Goal: Check status: Check status

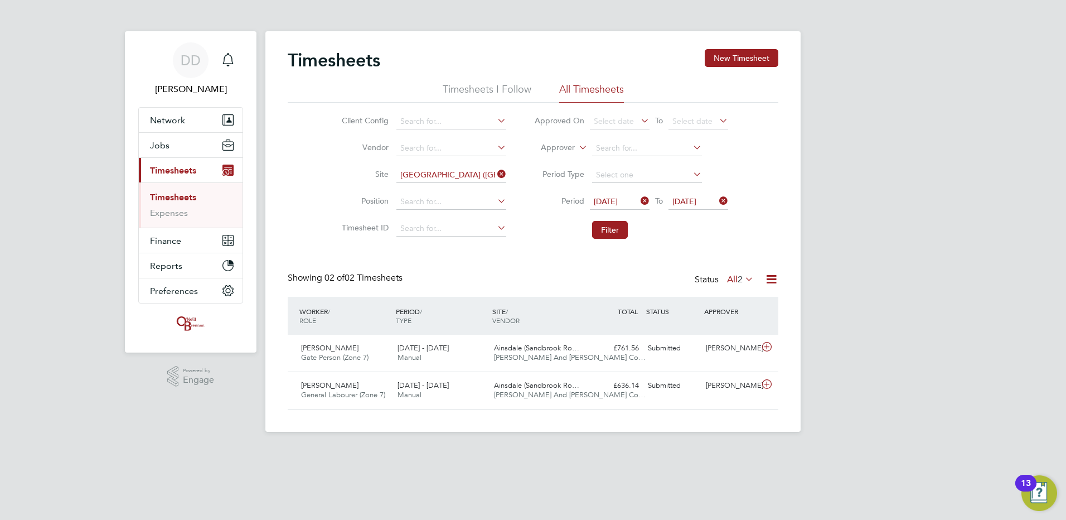
scroll to position [28, 97]
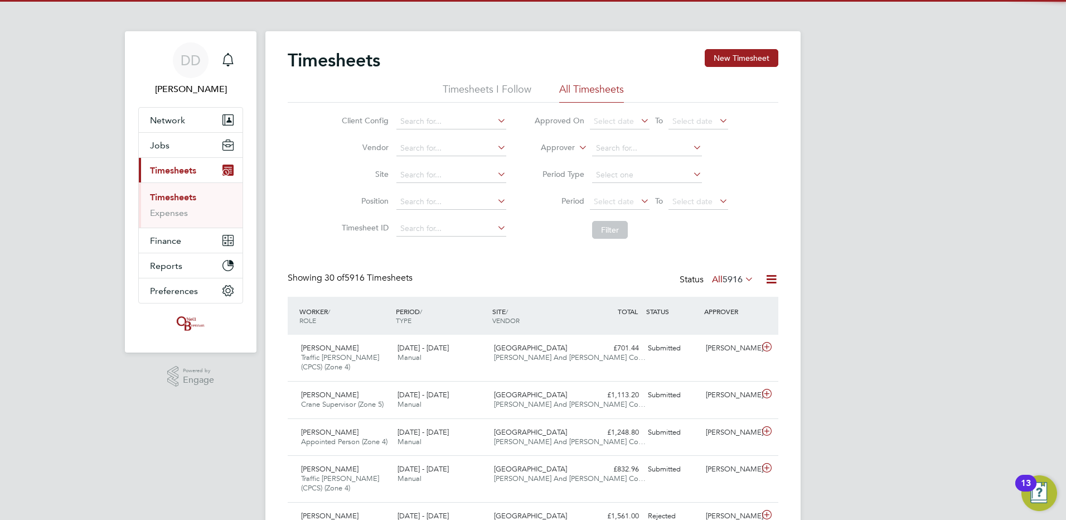
click at [717, 199] on icon at bounding box center [717, 201] width 0 height 16
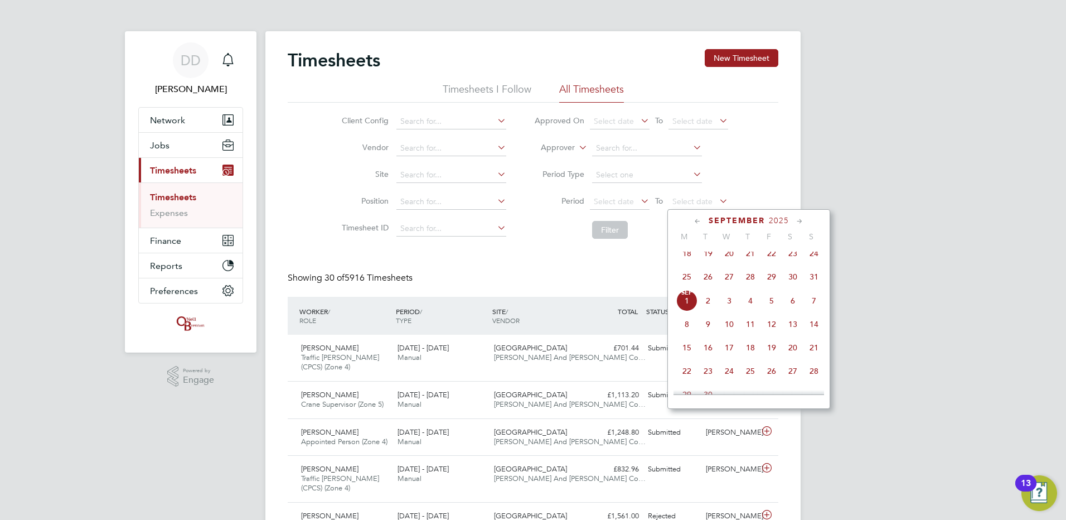
click at [812, 285] on span "31" at bounding box center [814, 276] width 21 height 21
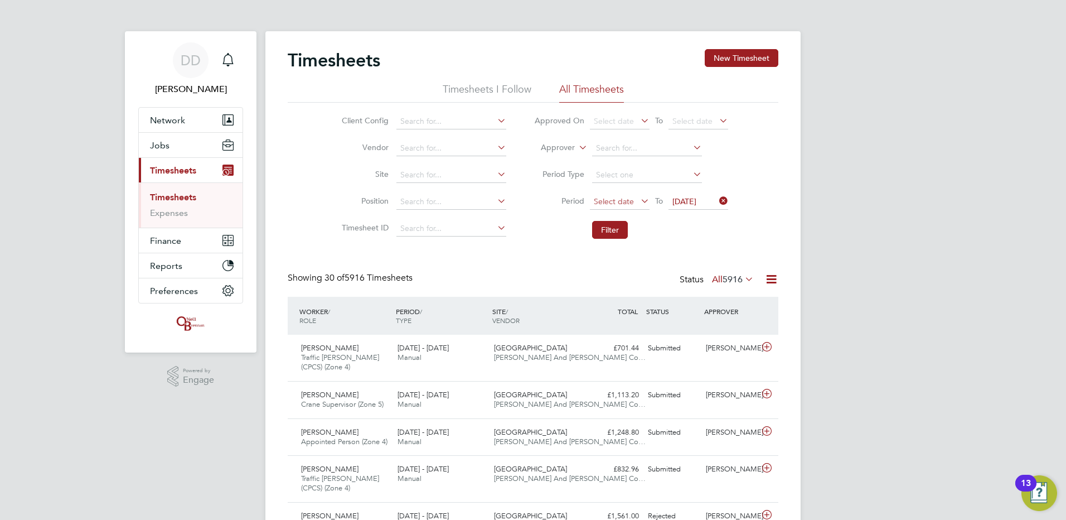
click at [634, 196] on span "Select date" at bounding box center [620, 202] width 60 height 15
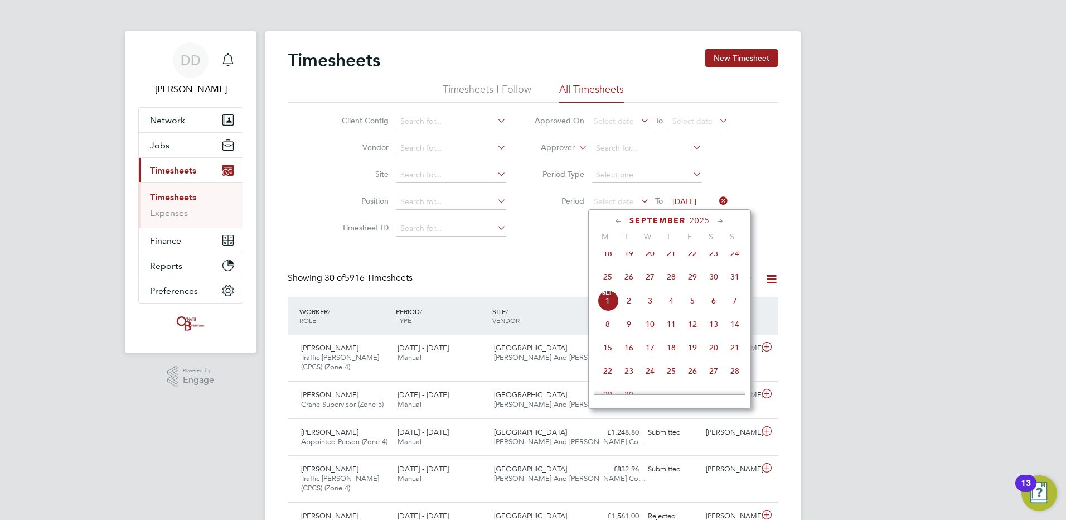
click at [610, 284] on span "25" at bounding box center [607, 276] width 21 height 21
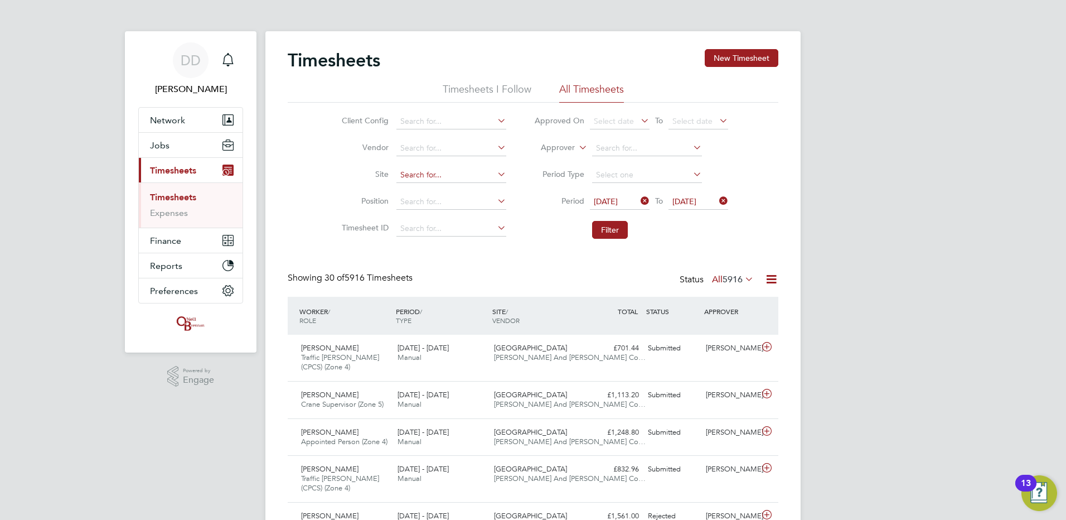
click at [432, 179] on input at bounding box center [452, 175] width 110 height 16
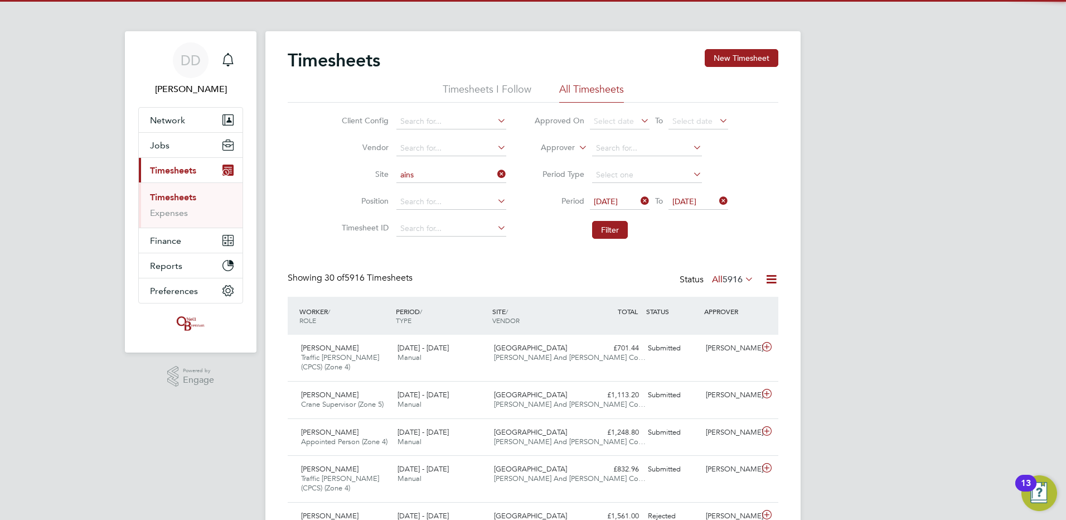
click at [442, 186] on li "[PERSON_NAME] ([PERSON_NAME][GEOGRAPHIC_DATA])" at bounding box center [515, 190] width 240 height 15
type input "[GEOGRAPHIC_DATA] ([GEOGRAPHIC_DATA])"
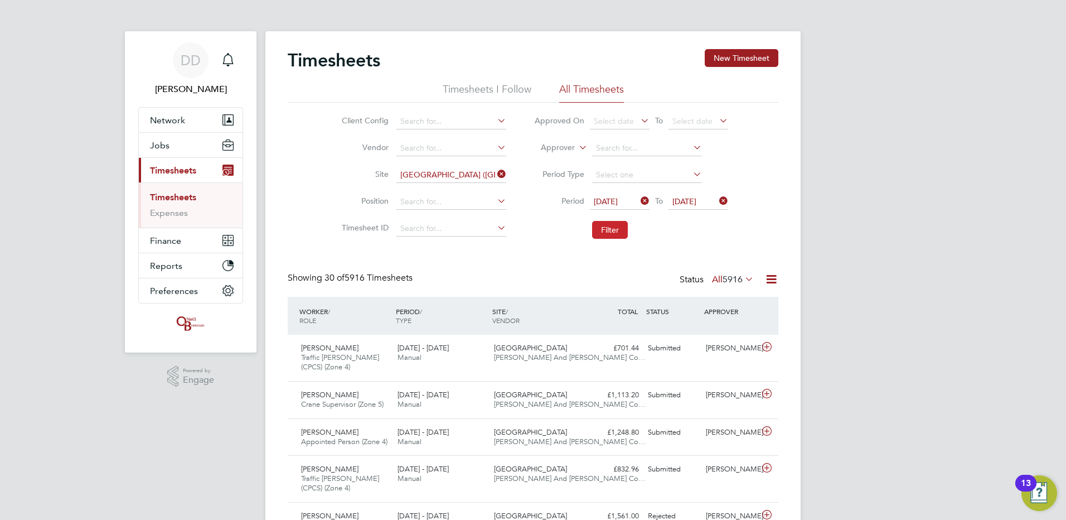
click at [621, 224] on button "Filter" at bounding box center [610, 230] width 36 height 18
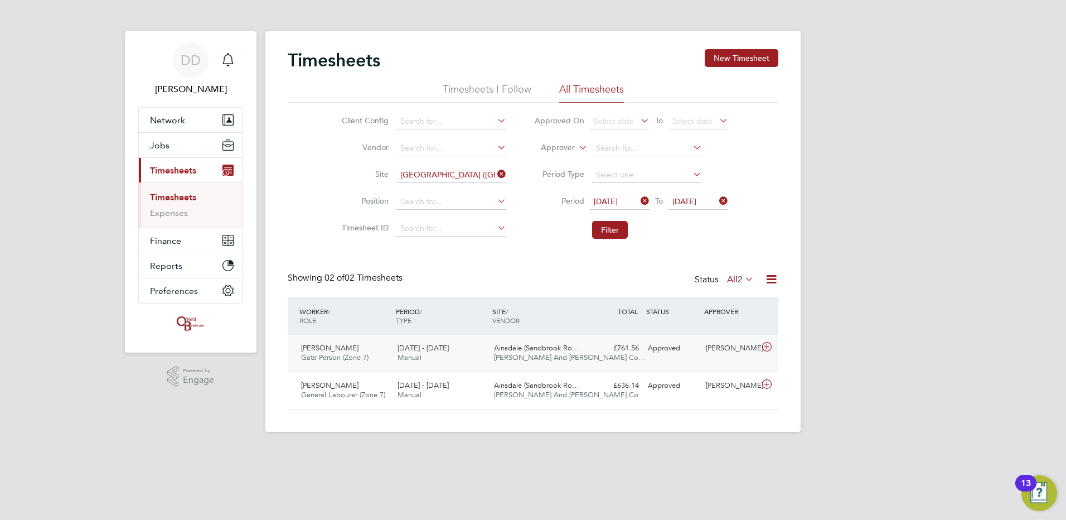
click at [767, 346] on icon at bounding box center [767, 346] width 14 height 9
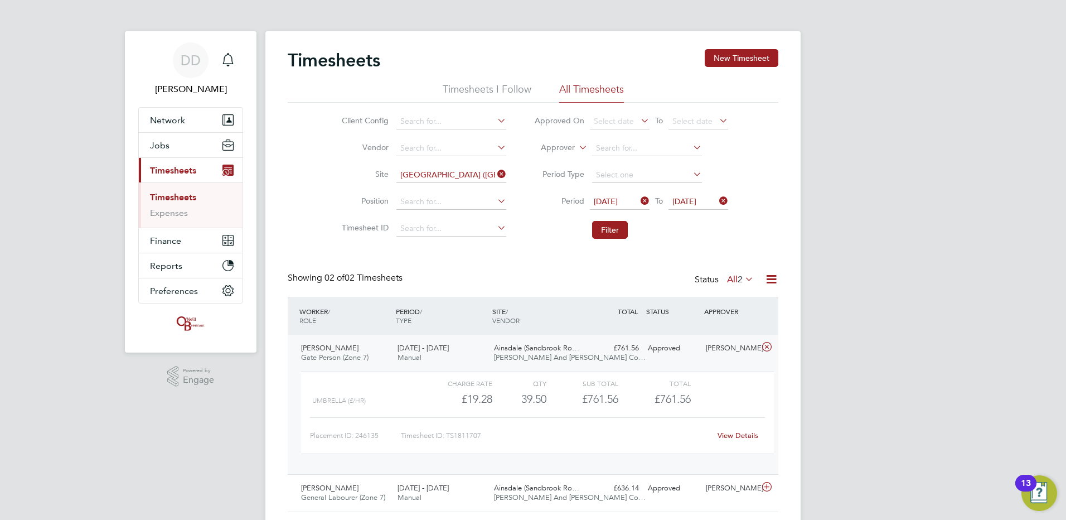
click at [742, 434] on link "View Details" at bounding box center [738, 435] width 41 height 9
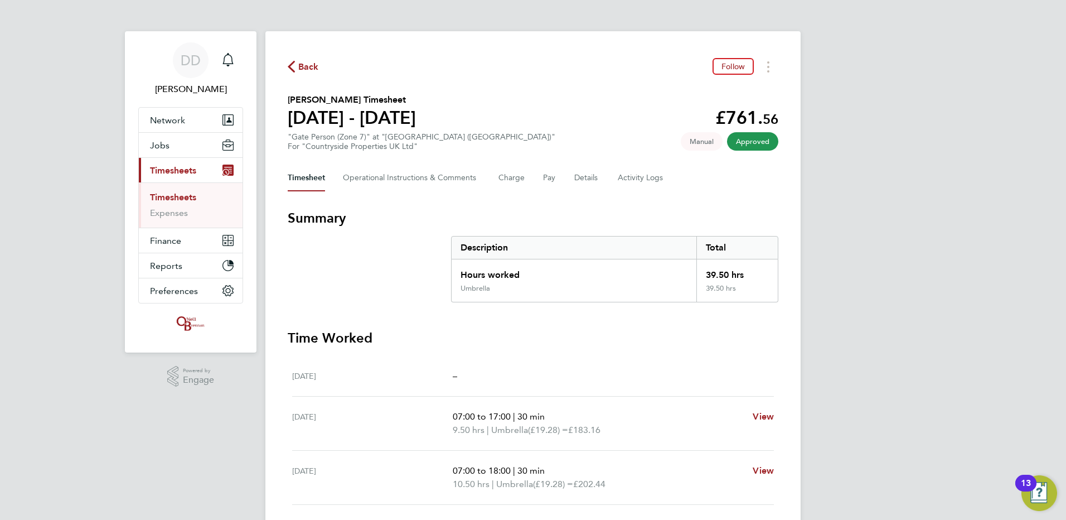
click at [310, 66] on span "Back" at bounding box center [308, 66] width 21 height 13
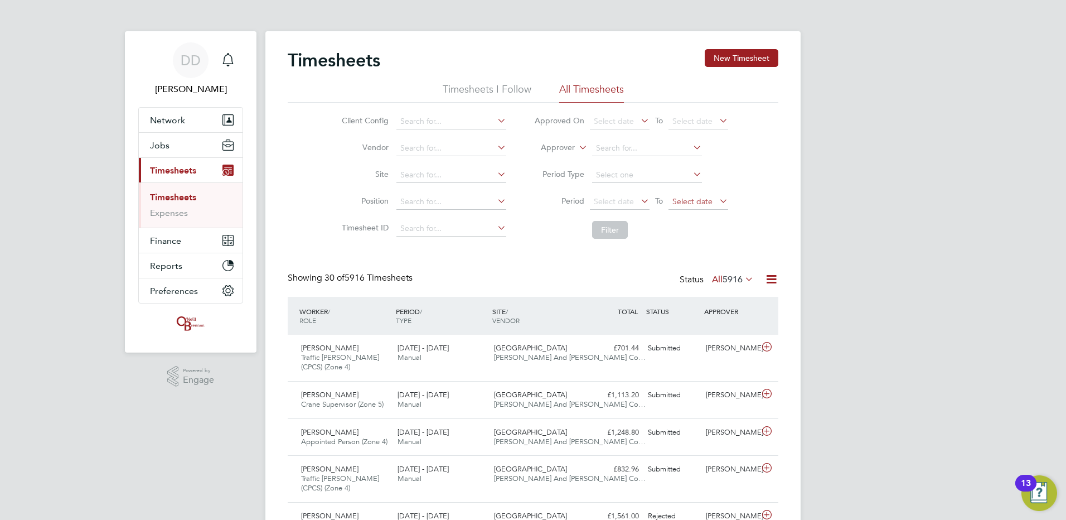
click at [716, 200] on span "Select date" at bounding box center [699, 202] width 60 height 15
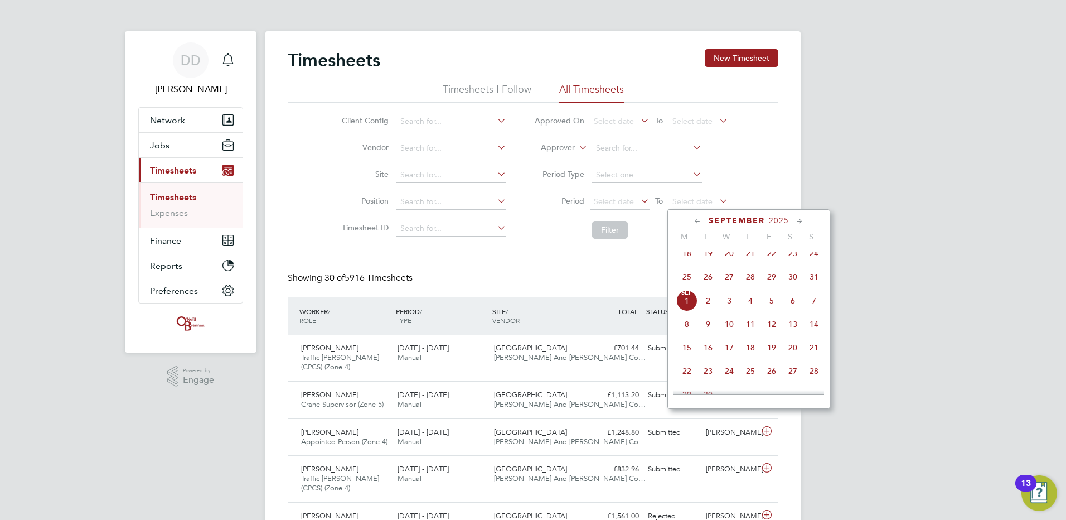
click at [811, 281] on span "31" at bounding box center [814, 276] width 21 height 21
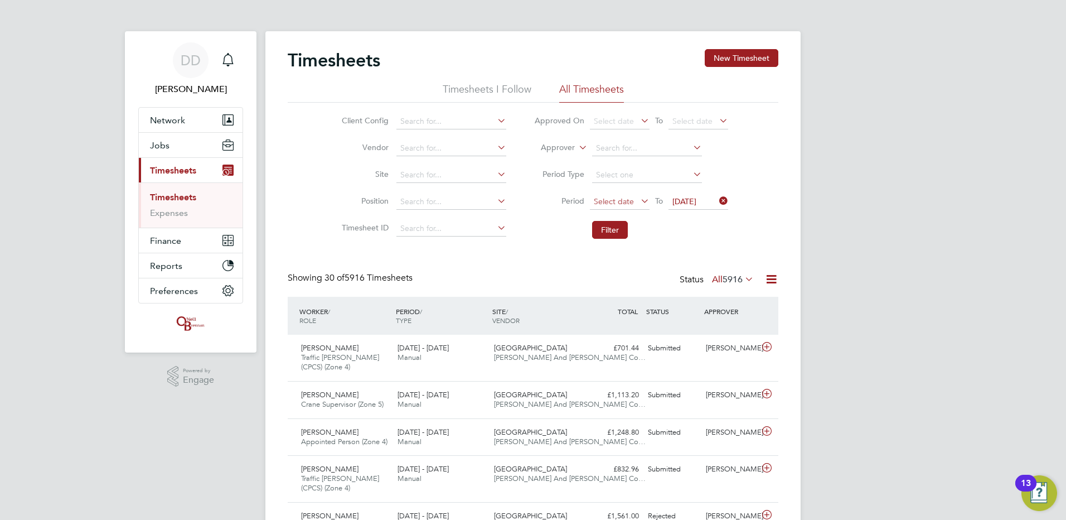
click at [606, 197] on span "Select date" at bounding box center [614, 201] width 40 height 10
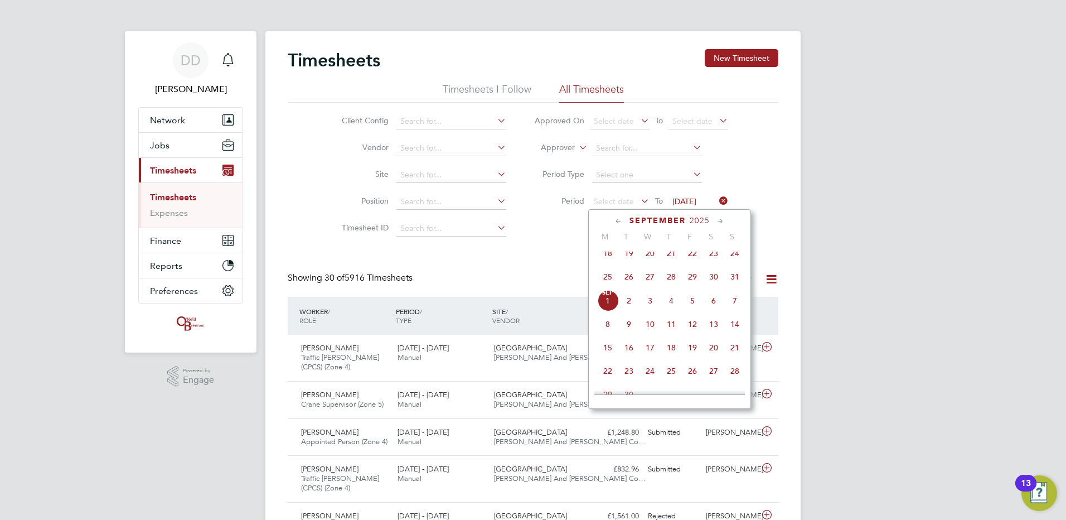
click at [607, 278] on span "25" at bounding box center [607, 276] width 21 height 21
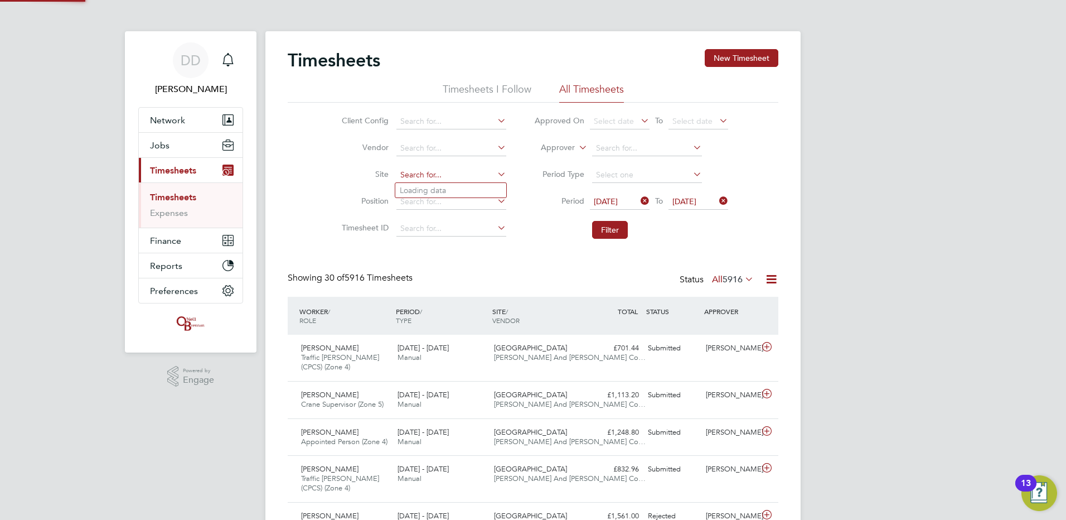
click at [432, 180] on input at bounding box center [452, 175] width 110 height 16
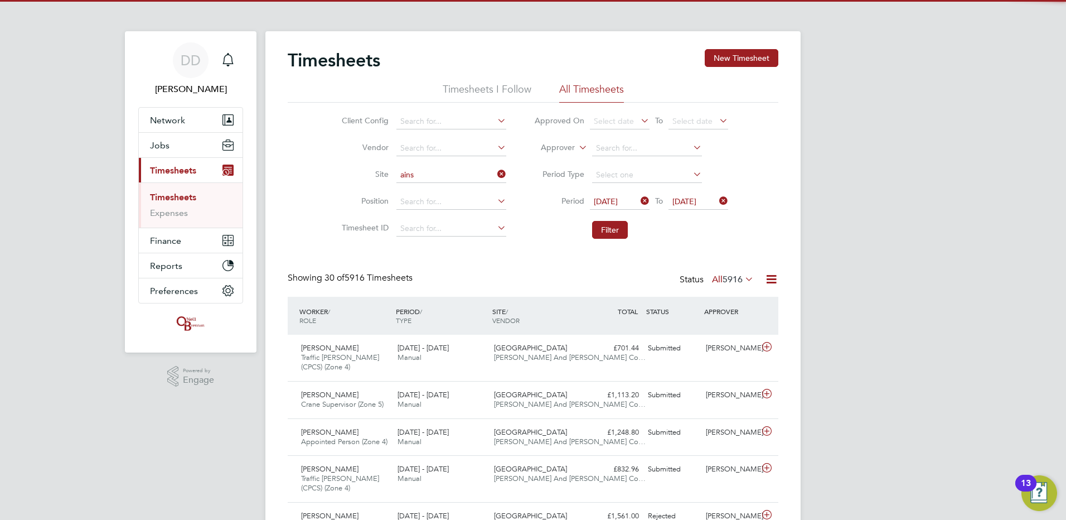
click at [434, 187] on li "[PERSON_NAME] ([PERSON_NAME][GEOGRAPHIC_DATA])" at bounding box center [515, 190] width 240 height 15
type input "[GEOGRAPHIC_DATA] ([GEOGRAPHIC_DATA])"
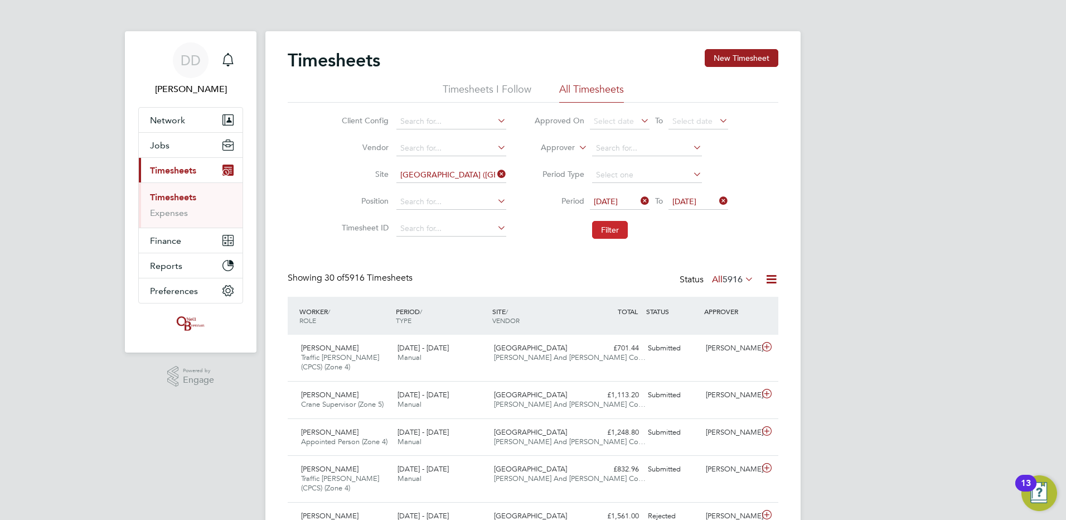
click at [619, 230] on button "Filter" at bounding box center [610, 230] width 36 height 18
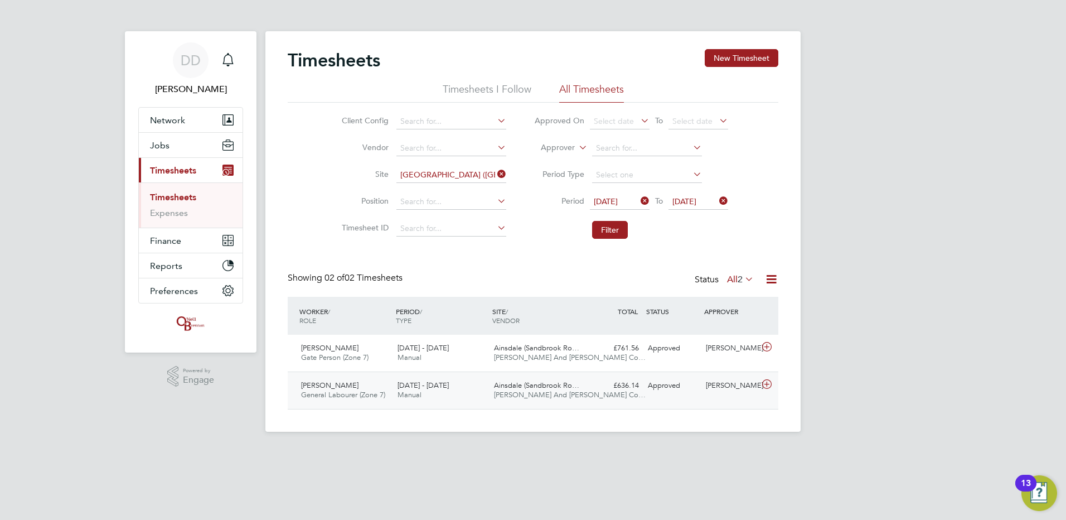
click at [775, 384] on div at bounding box center [769, 385] width 20 height 18
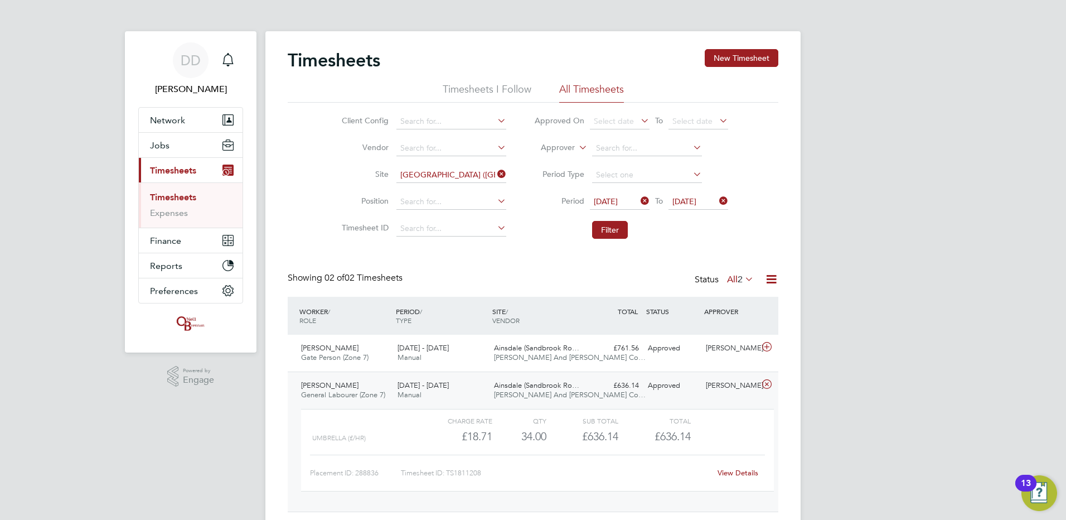
click at [743, 469] on link "View Details" at bounding box center [738, 472] width 41 height 9
